Goal: Transaction & Acquisition: Book appointment/travel/reservation

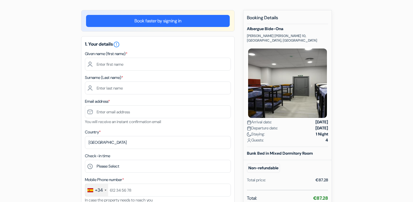
scroll to position [42, 0]
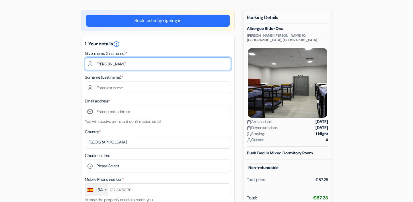
type input "Miriam"
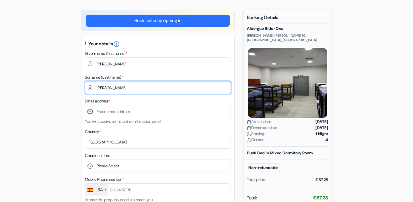
type input "Olsaretti-Bouhabib"
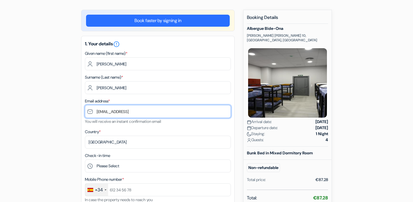
click at [116, 112] on input "molsaretti@gmail" at bounding box center [158, 111] width 146 height 13
click at [146, 112] on input "molsaretti2007@gmail" at bounding box center [158, 111] width 146 height 13
type input "[EMAIL_ADDRESS][DOMAIN_NAME]"
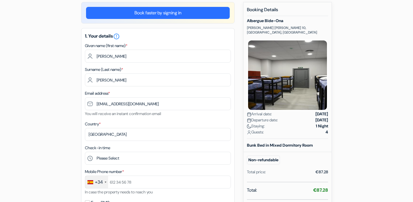
scroll to position [80, 0]
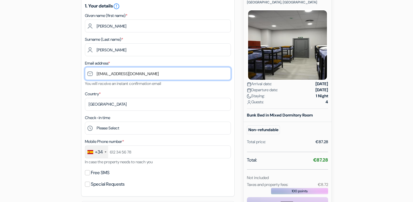
click at [153, 74] on input "[EMAIL_ADDRESS][DOMAIN_NAME]" at bounding box center [158, 73] width 146 height 13
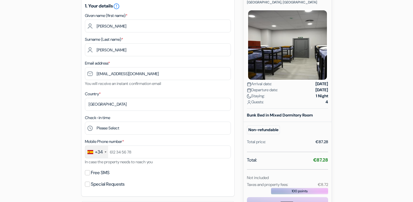
click at [30, 118] on div "add_box Albergue Bide-Ona julio gutierrez lumbreras 10, Portugalete, Spain Prop…" at bounding box center [206, 176] width 378 height 409
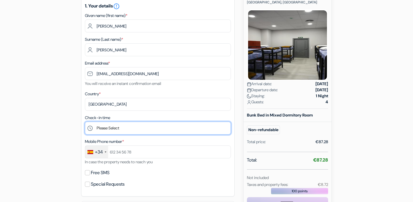
select select "12"
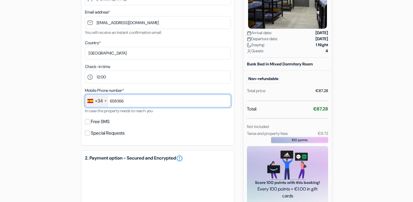
scroll to position [164, 0]
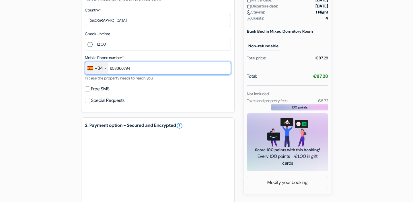
type input "658366794"
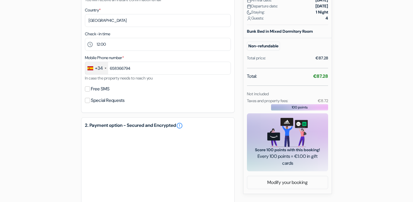
click at [92, 88] on label "Free SMS" at bounding box center [100, 89] width 19 height 8
click at [90, 88] on input "Free SMS" at bounding box center [87, 88] width 5 height 5
checkbox input "true"
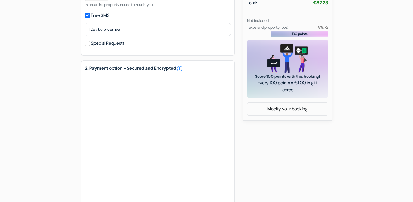
scroll to position [194, 0]
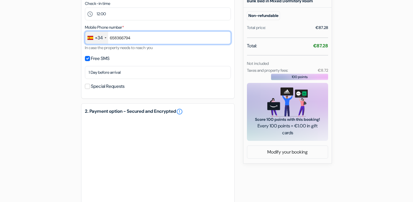
drag, startPoint x: 136, startPoint y: 38, endPoint x: 109, endPoint y: 37, distance: 26.9
click at [109, 37] on input "658366794" at bounding box center [158, 37] width 146 height 13
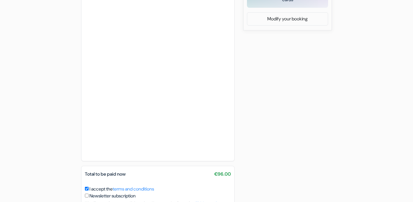
scroll to position [337, 0]
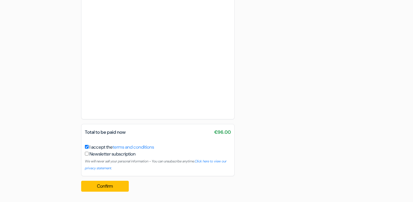
scroll to position [369, 0]
click at [107, 185] on button "Confirm Loading..." at bounding box center [105, 186] width 48 height 11
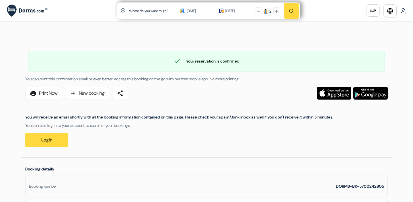
click at [144, 146] on div "You will receive an email shortly with all the booking information contained on…" at bounding box center [206, 123] width 369 height 47
click at [40, 88] on link "print Print Now" at bounding box center [43, 93] width 37 height 13
